Goal: Find specific page/section: Find specific page/section

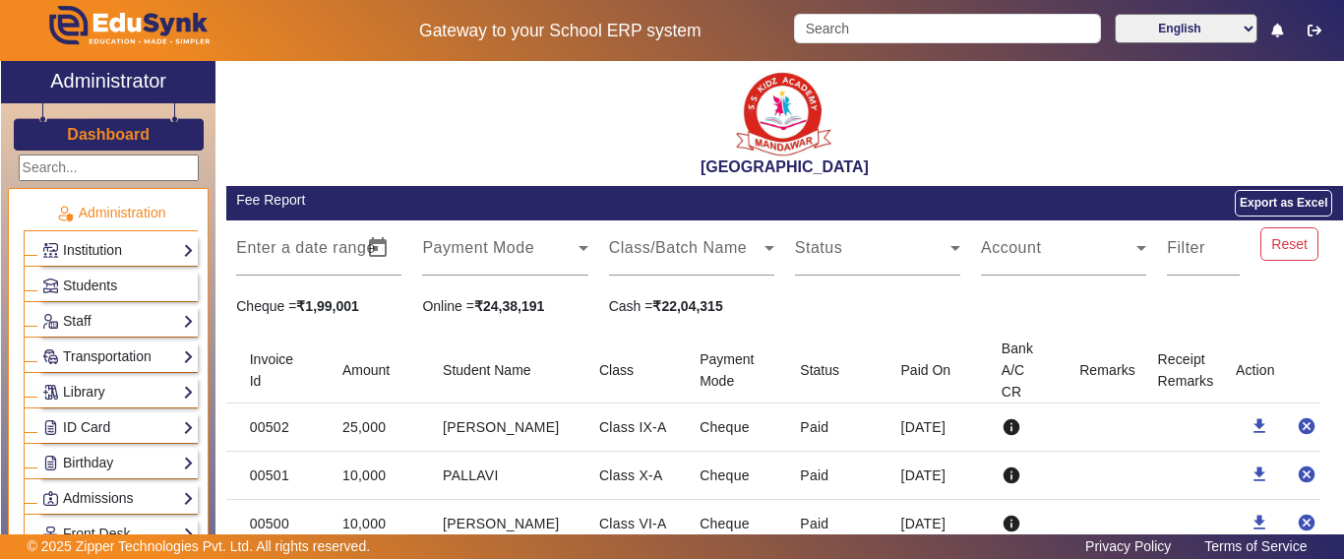
click at [875, 26] on input "Search" at bounding box center [947, 29] width 306 height 30
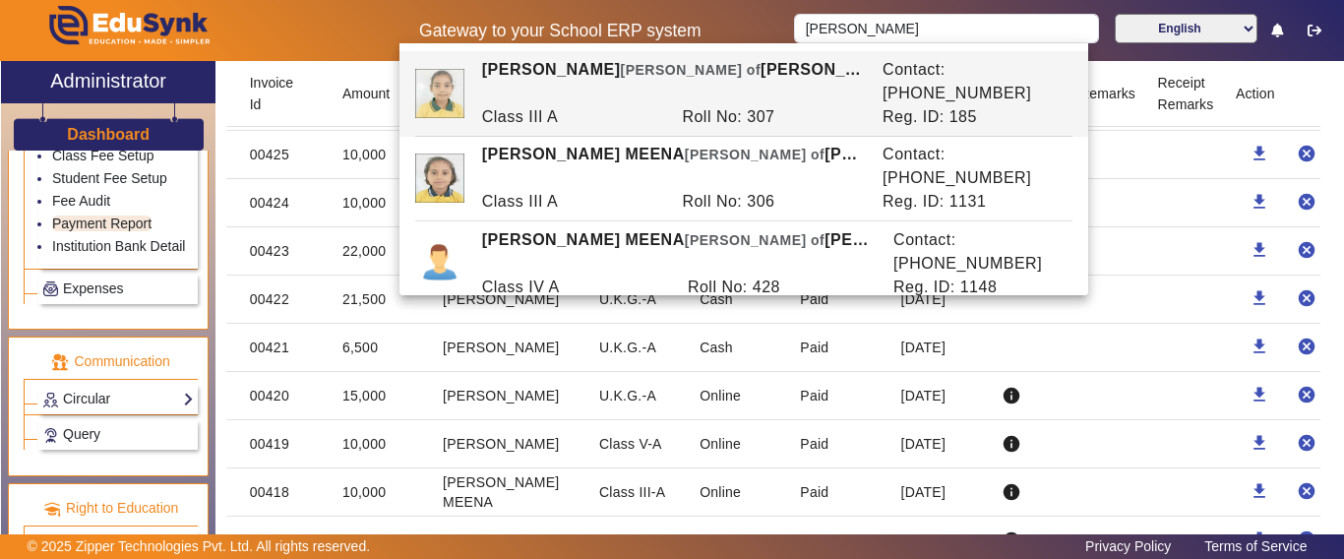
drag, startPoint x: 876, startPoint y: 31, endPoint x: 768, endPoint y: 38, distance: 107.5
click at [770, 34] on div "Gateway to your School ERP system [PERSON_NAME] English हिंदी (Hindi) ಕನ್ನಡ (Ka…" at bounding box center [672, 30] width 1342 height 61
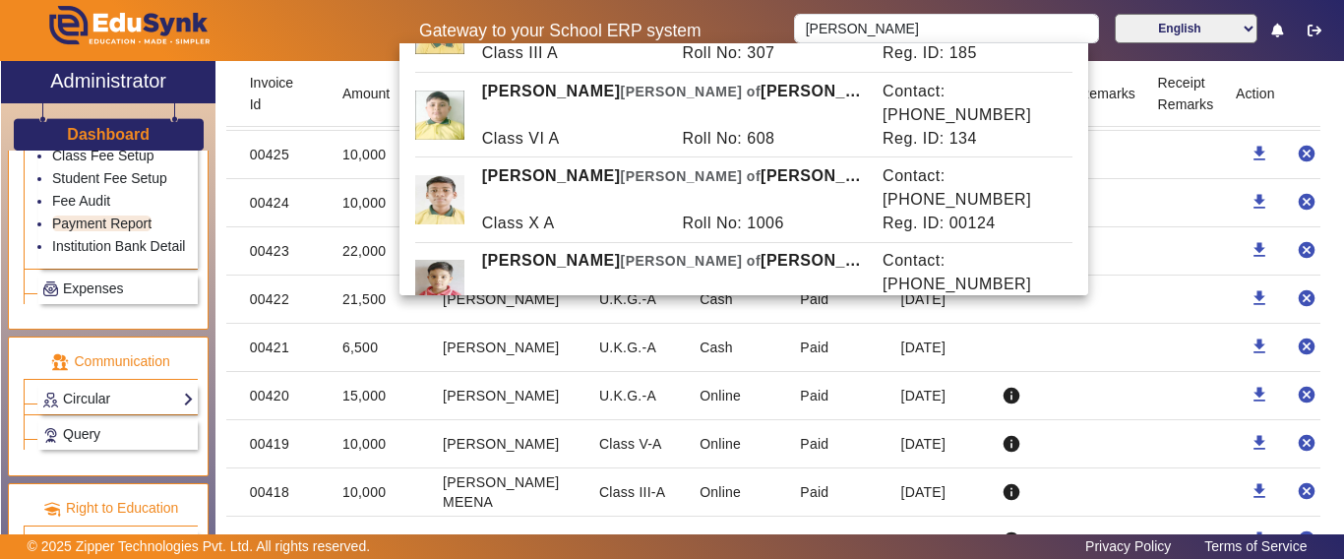
scroll to position [197, 0]
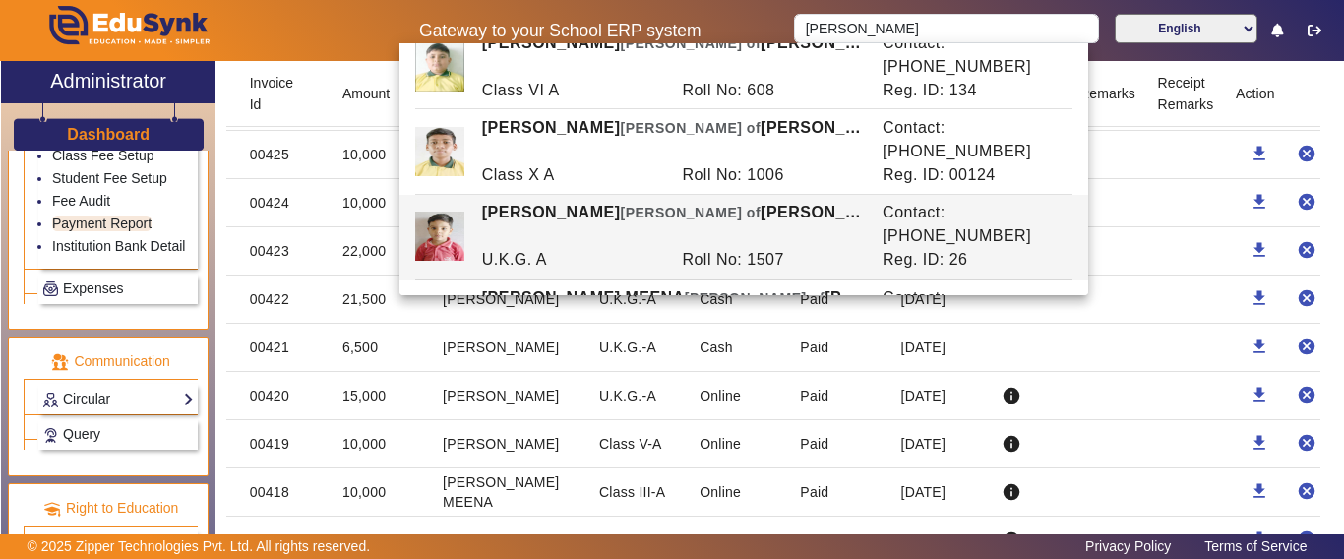
click at [727, 248] on div "Roll No: 1507" at bounding box center [772, 260] width 201 height 24
type input "[PERSON_NAME]"
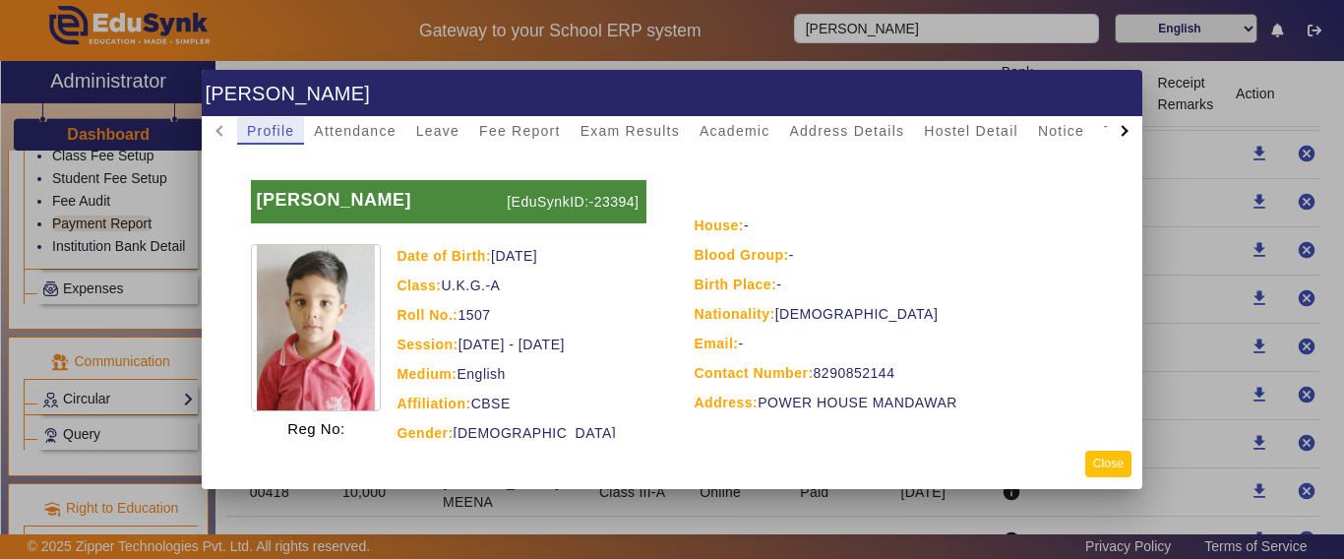
click at [1121, 459] on button "Close" at bounding box center [1108, 464] width 46 height 27
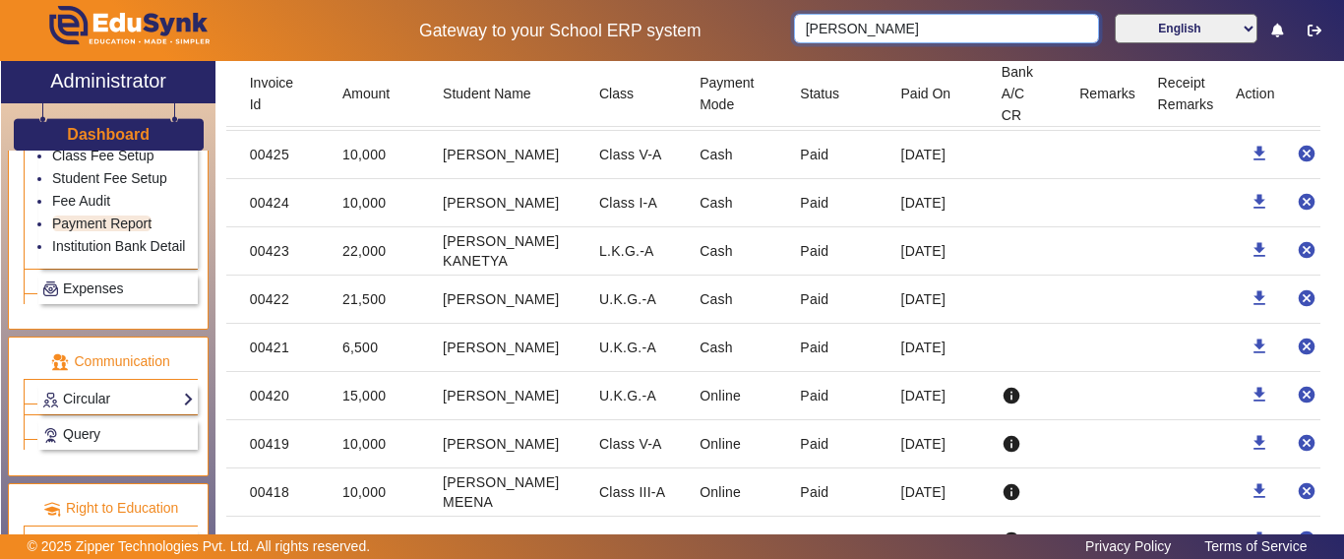
click at [941, 32] on input "[PERSON_NAME]" at bounding box center [946, 29] width 304 height 30
drag, startPoint x: 968, startPoint y: 35, endPoint x: 602, endPoint y: 22, distance: 366.3
click at [602, 22] on div "Gateway to your School ERP system English हिंदी (Hindi) ಕನ್ನಡ (Kannada) தமிழ் (…" at bounding box center [672, 30] width 1342 height 61
click at [864, 34] on input "Search" at bounding box center [947, 29] width 306 height 30
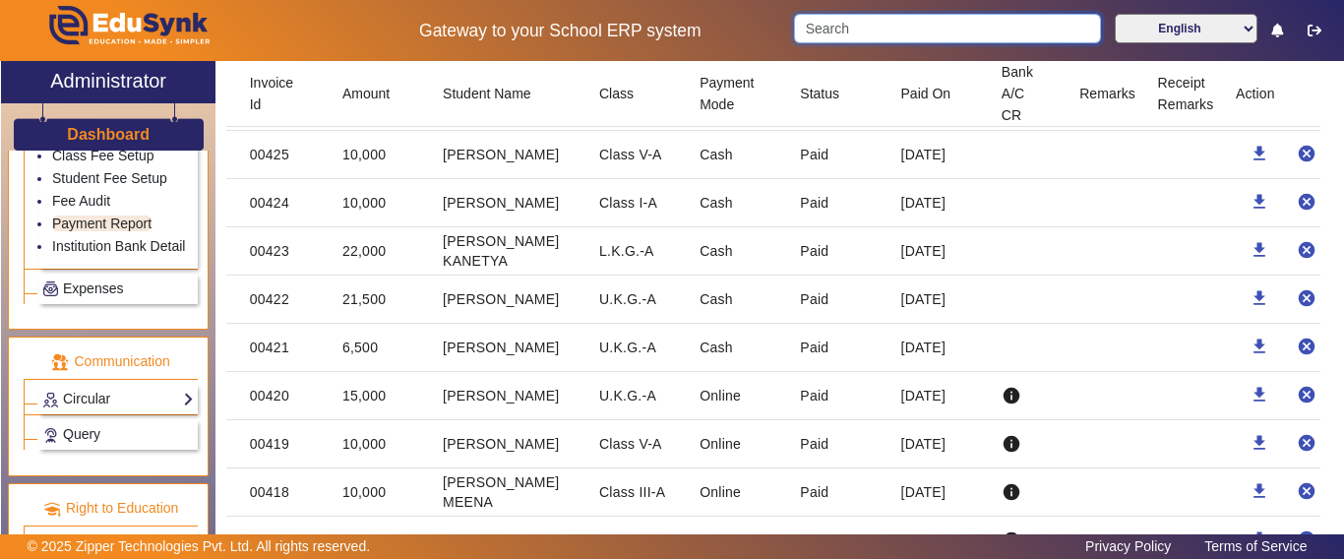
click at [864, 34] on input "Search" at bounding box center [947, 29] width 306 height 30
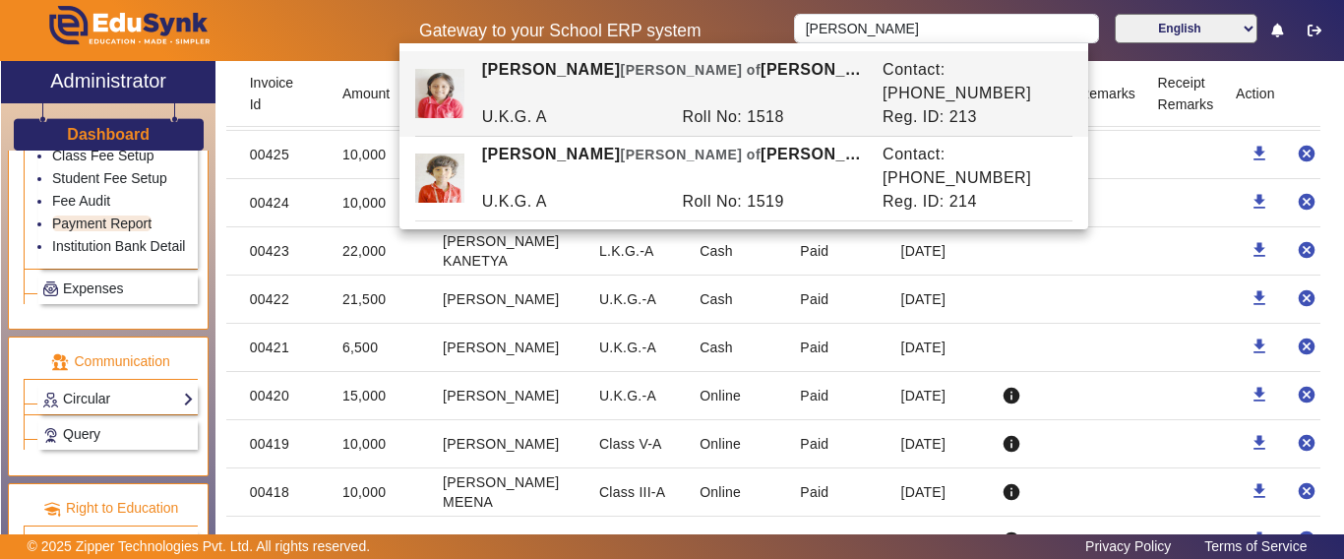
click at [742, 70] on div "[PERSON_NAME] of [PERSON_NAME]" at bounding box center [671, 81] width 400 height 47
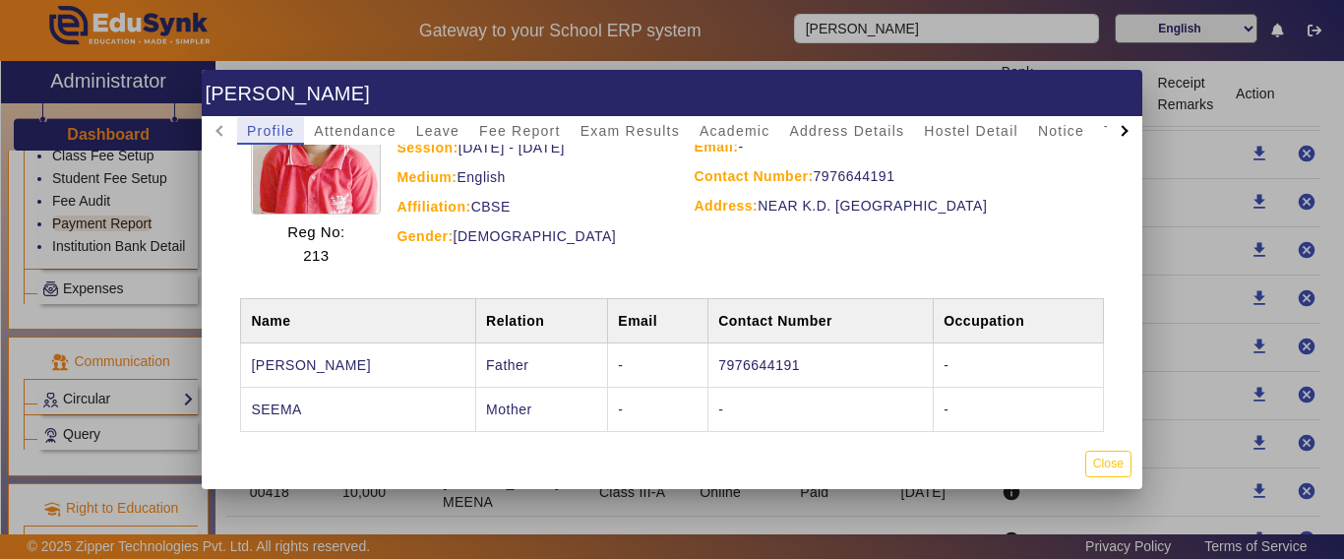
click at [911, 41] on div at bounding box center [672, 279] width 1344 height 559
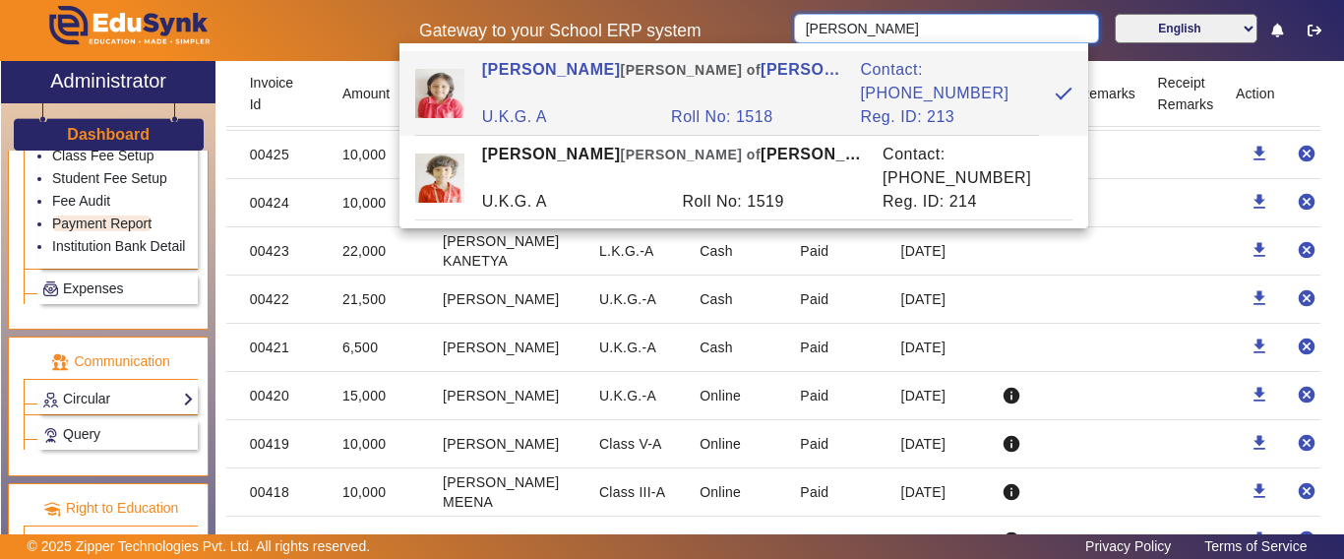
drag, startPoint x: 909, startPoint y: 25, endPoint x: 787, endPoint y: 25, distance: 122.0
click at [787, 25] on div "[PERSON_NAME] English हिंदी (Hindi) ಕನ್ನಡ (Kannada) தமிழ் (Tamil) ଓଡିଆ (Odia) ਪ…" at bounding box center [1063, 30] width 559 height 33
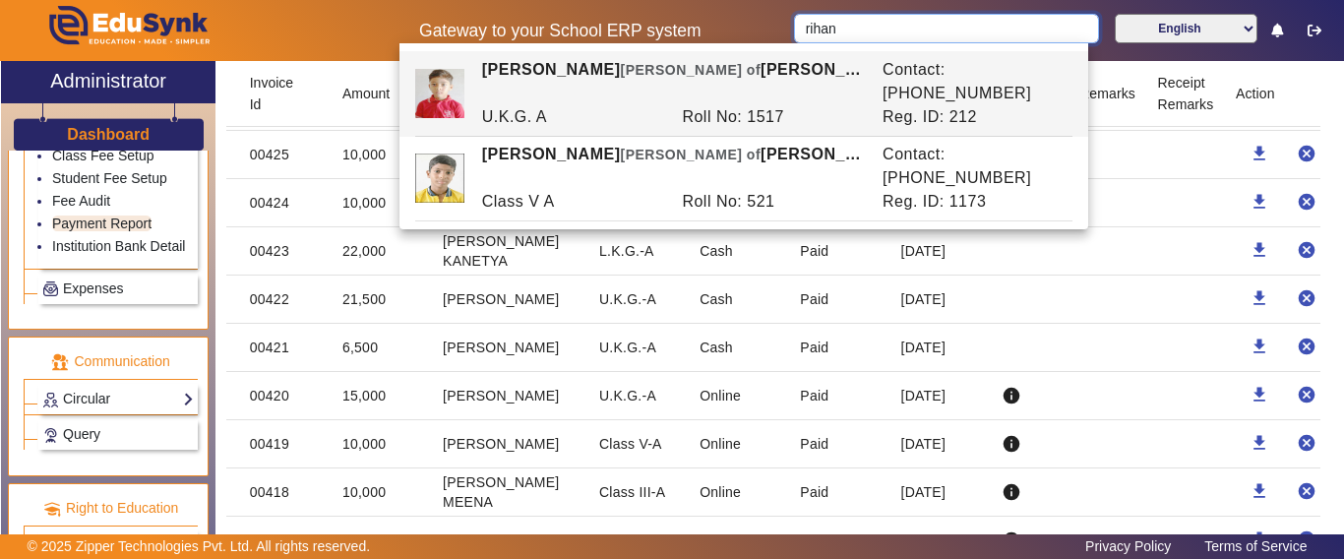
drag, startPoint x: 900, startPoint y: 21, endPoint x: 733, endPoint y: 28, distance: 167.4
click at [733, 28] on div "Gateway to your School ERP system rihan English हिंदी (Hindi) ಕನ್ನಡ (Kannada) த…" at bounding box center [672, 30] width 1342 height 61
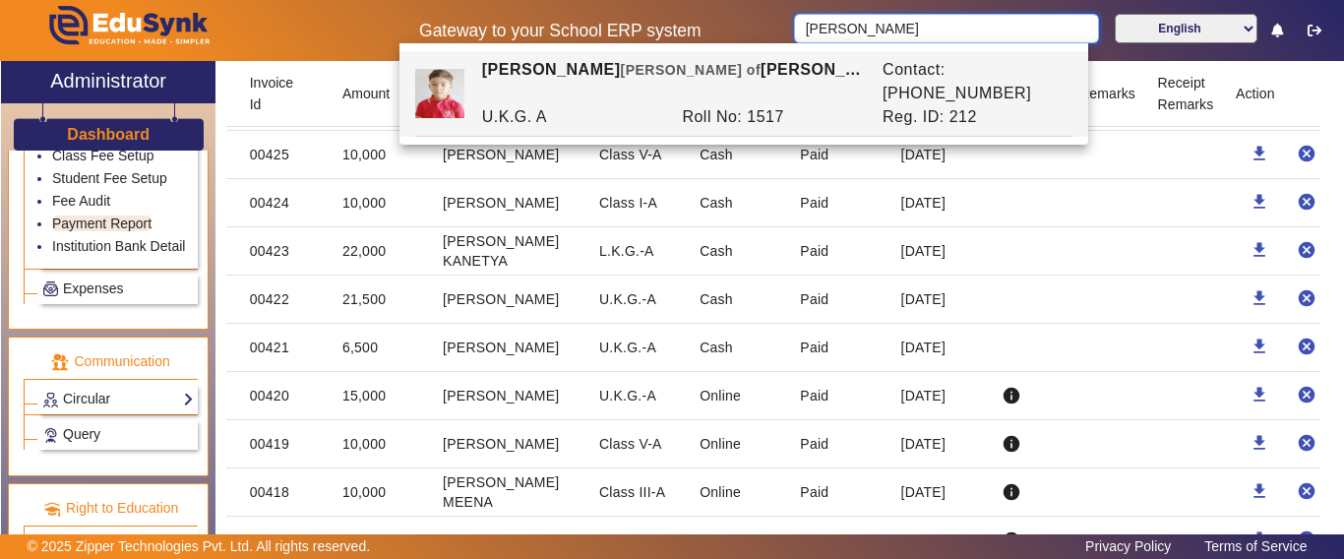
drag, startPoint x: 915, startPoint y: 22, endPoint x: 749, endPoint y: 33, distance: 166.7
click at [749, 33] on div "Gateway to your School ERP system [PERSON_NAME] English हिंदी (Hindi) ಕನ್ನಡ (Ka…" at bounding box center [672, 30] width 1342 height 61
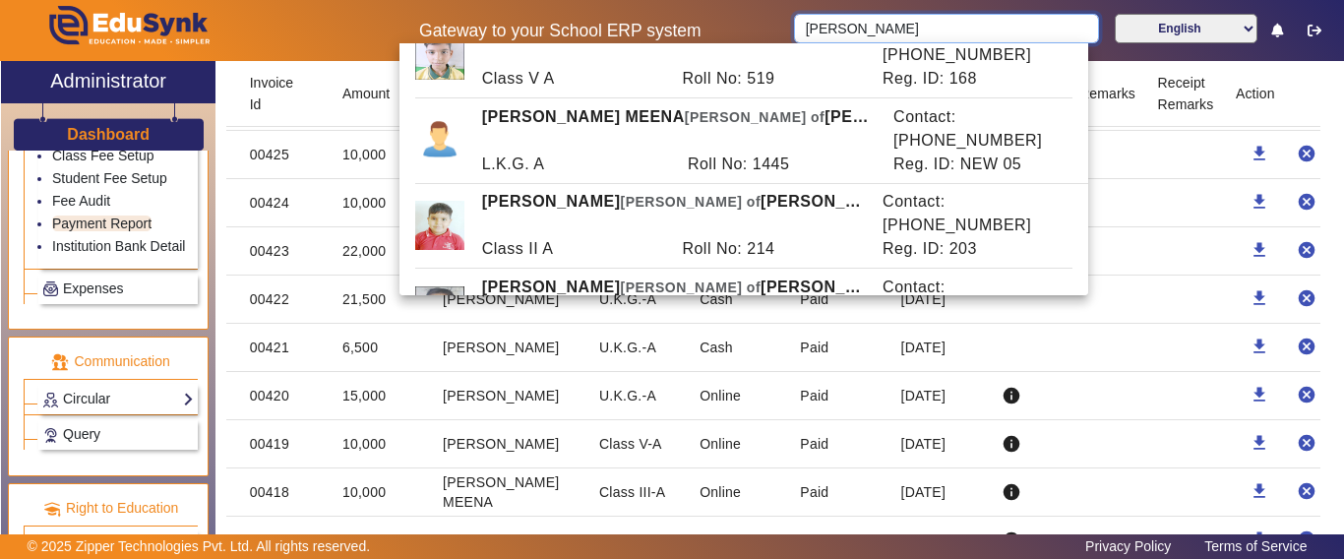
scroll to position [394, 0]
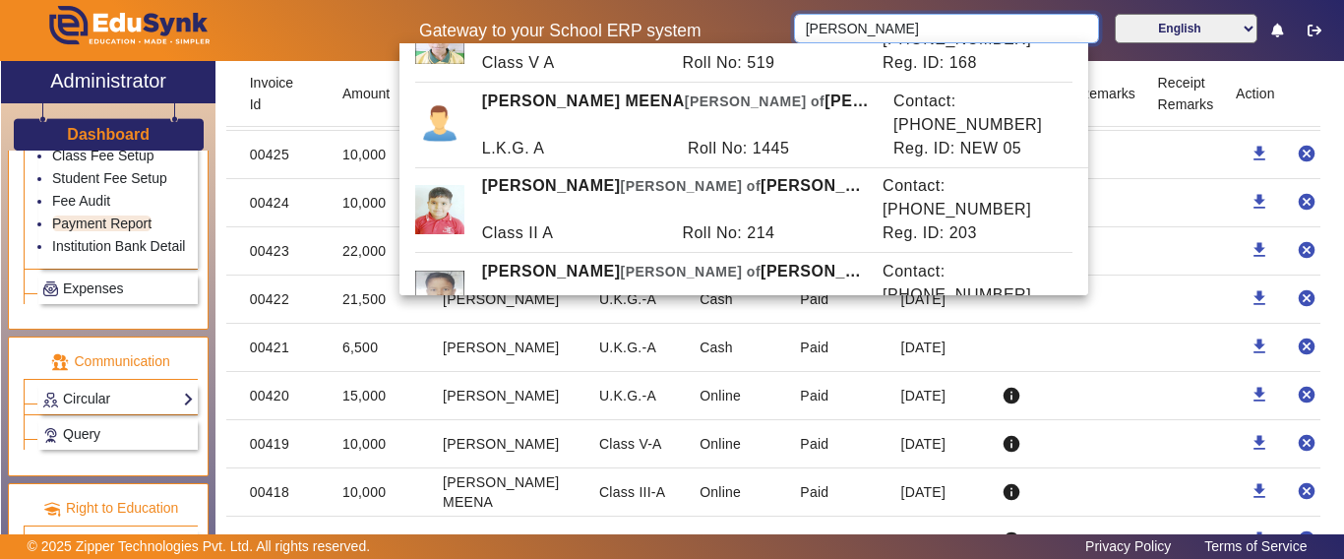
drag, startPoint x: 865, startPoint y: 34, endPoint x: 781, endPoint y: 33, distance: 83.6
click at [781, 33] on div "Gateway to your School ERP system [PERSON_NAME] English हिंदी (Hindi) ಕನ್ನಡ (Ka…" at bounding box center [672, 30] width 1342 height 61
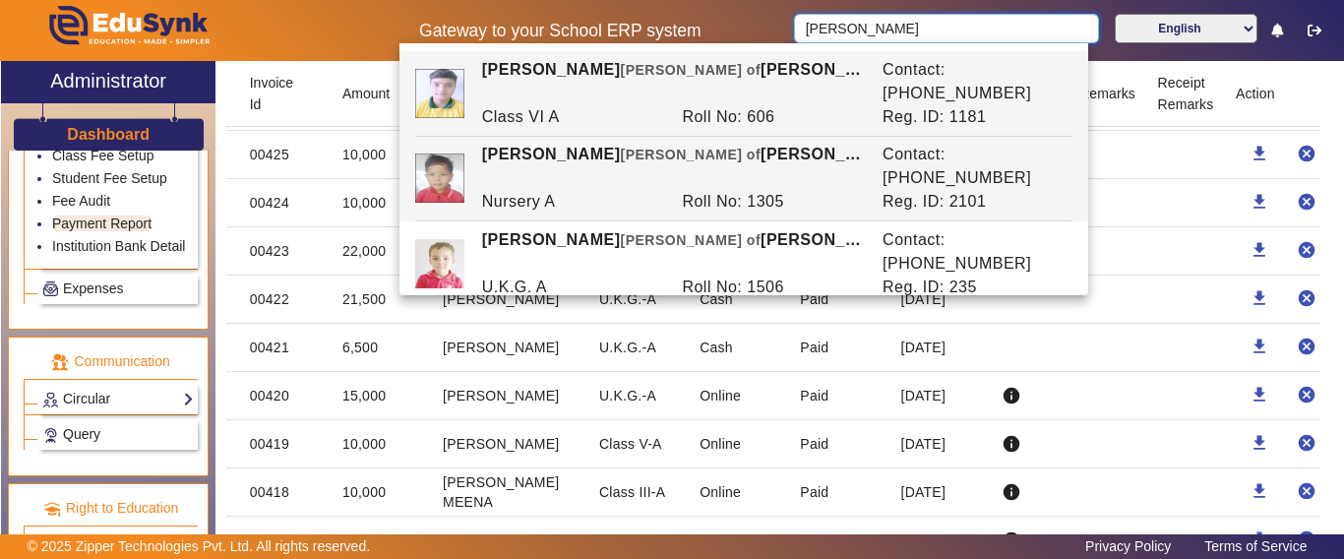
scroll to position [79, 0]
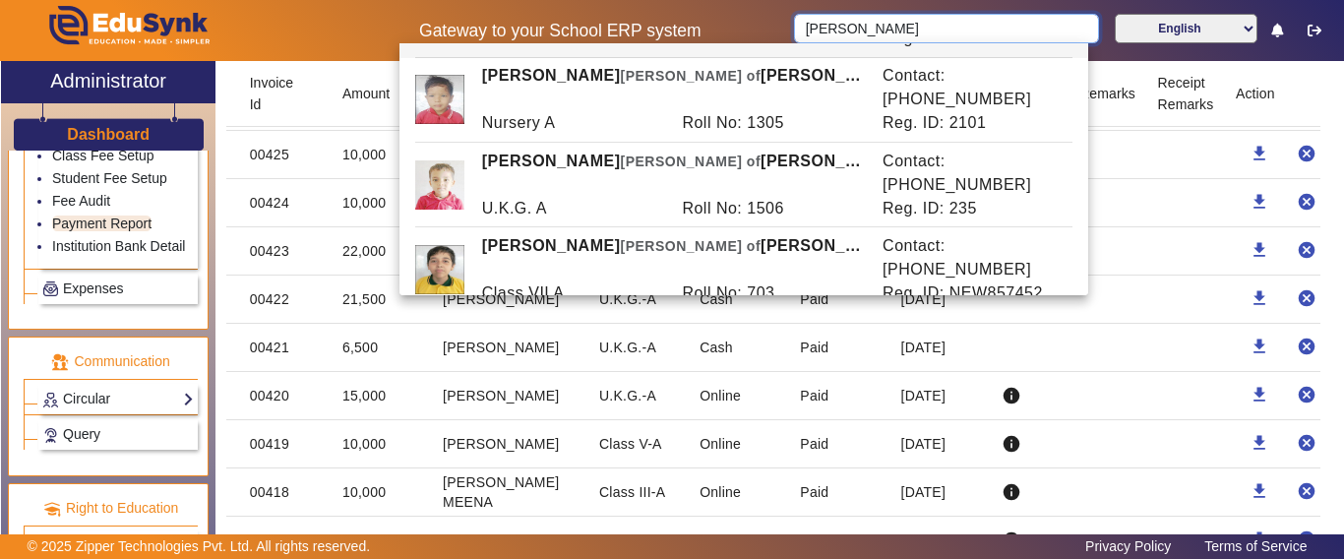
drag, startPoint x: 877, startPoint y: 18, endPoint x: 736, endPoint y: 18, distance: 140.7
click at [736, 18] on div "Gateway to your School ERP system [PERSON_NAME] English हिंदी (Hindi) ಕನ್ನಡ (Ka…" at bounding box center [672, 30] width 1342 height 61
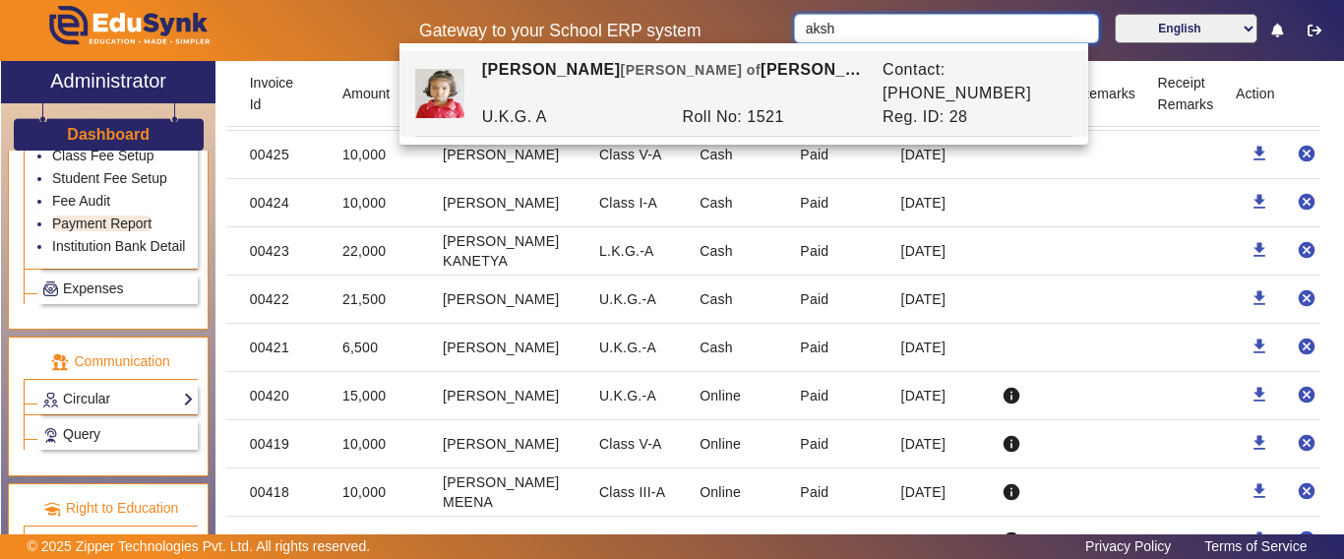
scroll to position [0, 0]
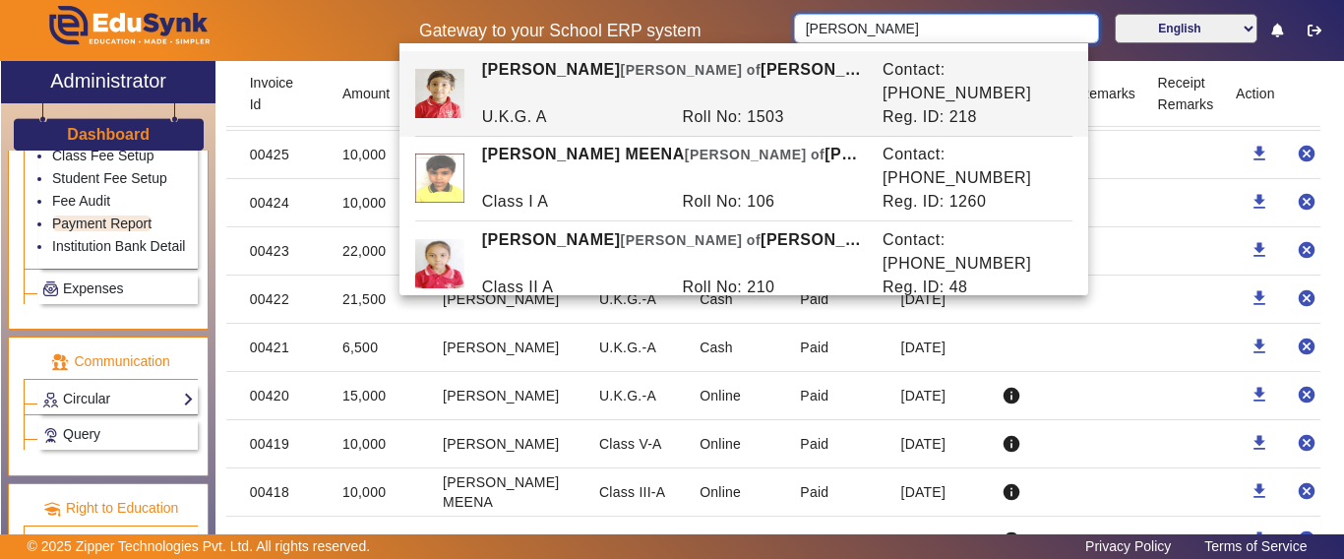
drag, startPoint x: 865, startPoint y: 35, endPoint x: 789, endPoint y: 27, distance: 76.3
click at [789, 27] on div "[PERSON_NAME] English हिंदी (Hindi) ಕನ್ನಡ (Kannada) தமிழ் (Tamil) ଓଡିଆ (Odia) ਪ…" at bounding box center [1063, 30] width 559 height 33
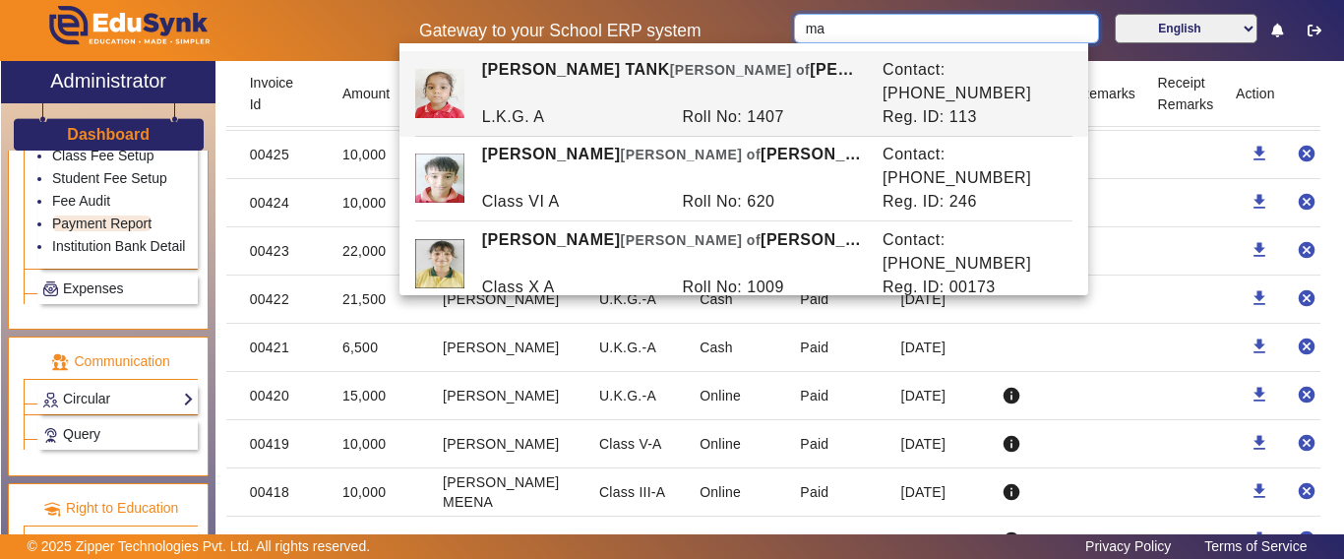
type input "m"
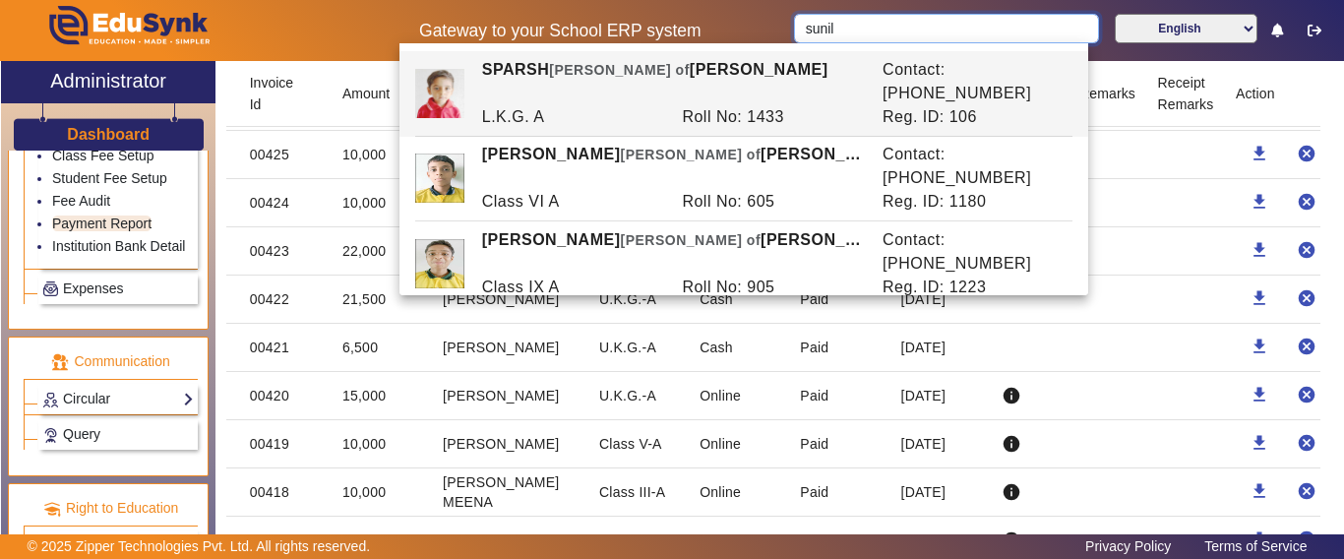
drag, startPoint x: 718, startPoint y: 26, endPoint x: 686, endPoint y: 33, distance: 33.4
click at [686, 27] on div "Gateway to your School ERP system sunil English हिंदी (Hindi) ಕನ್ನಡ (Kannada) த…" at bounding box center [672, 30] width 1342 height 61
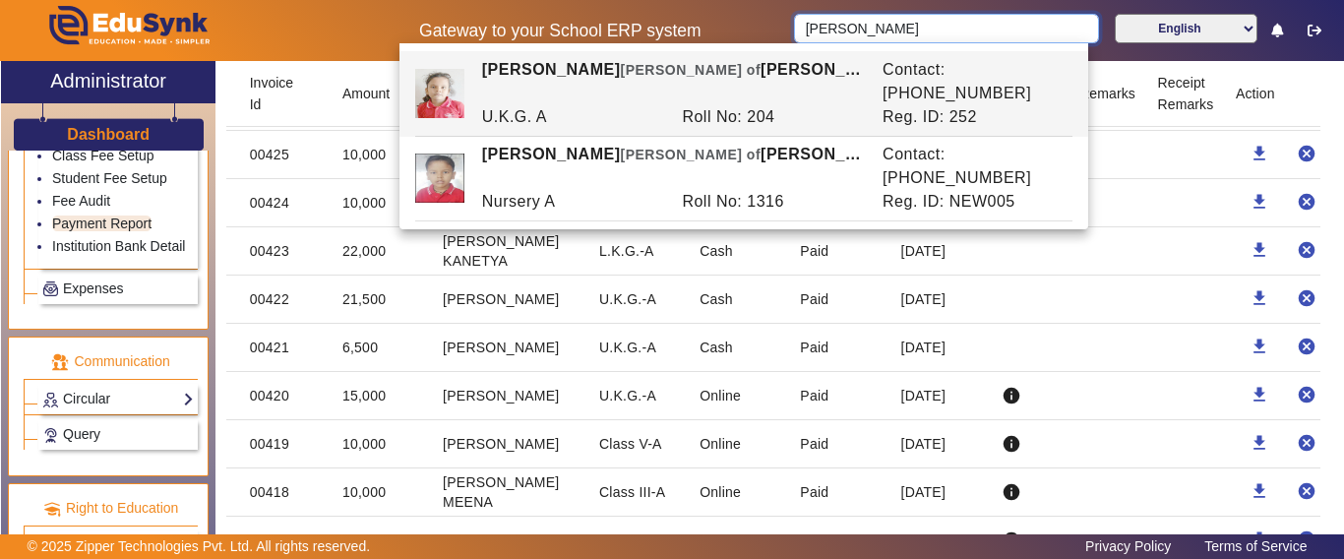
drag, startPoint x: 822, startPoint y: 34, endPoint x: 776, endPoint y: 37, distance: 45.4
click at [776, 37] on div "Gateway to your School ERP system [PERSON_NAME] English हिंदी (Hindi) ಕನ್ನಡ (Ka…" at bounding box center [672, 30] width 1342 height 61
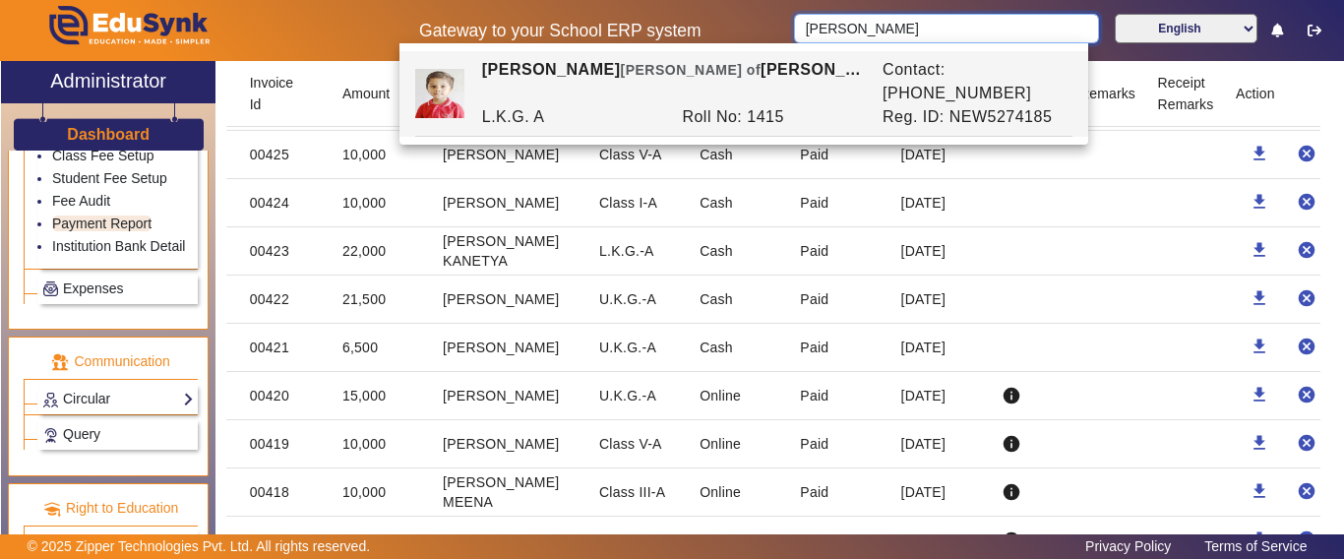
drag, startPoint x: 811, startPoint y: 39, endPoint x: 784, endPoint y: 44, distance: 27.0
click at [784, 44] on body "Gateway to your School ERP system [PERSON_NAME] English हिंदी (Hindi) ಕನ್ನಡ (Ka…" at bounding box center [672, 279] width 1344 height 559
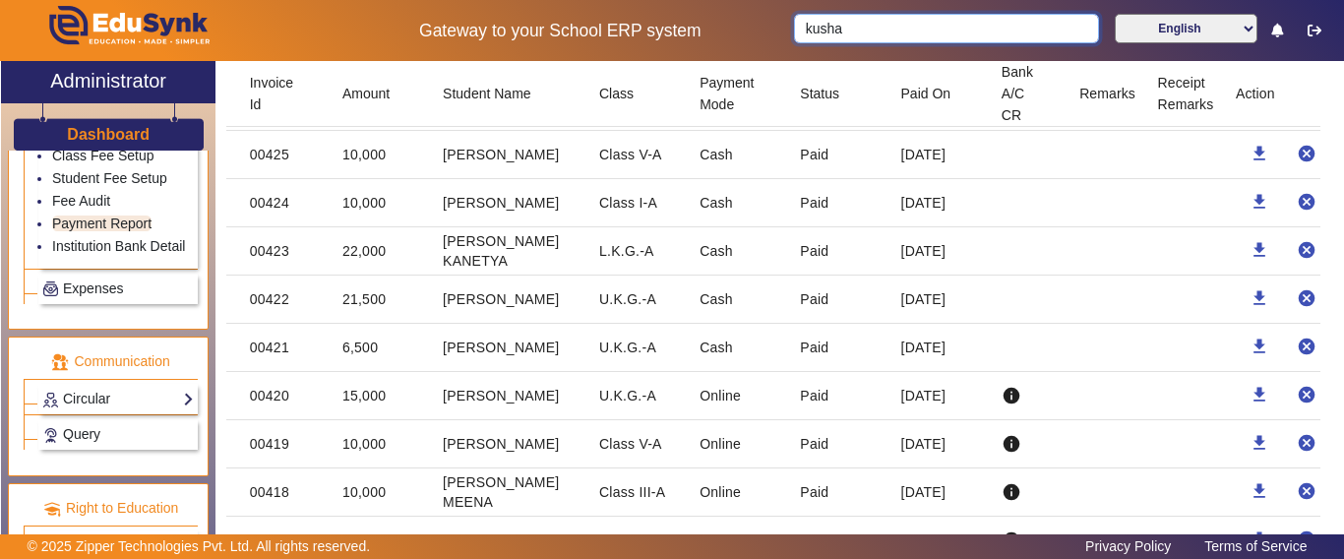
type input "[PERSON_NAME]"
